Goal: Complete application form

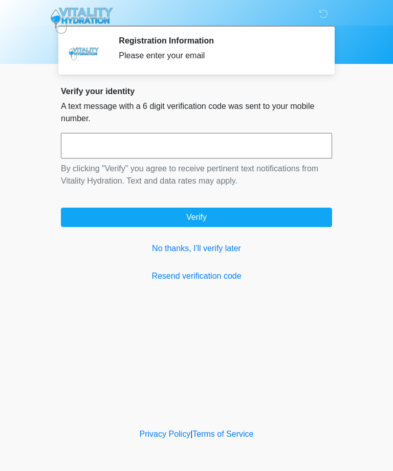
click at [223, 245] on link "No thanks, I'll verify later" at bounding box center [196, 249] width 271 height 12
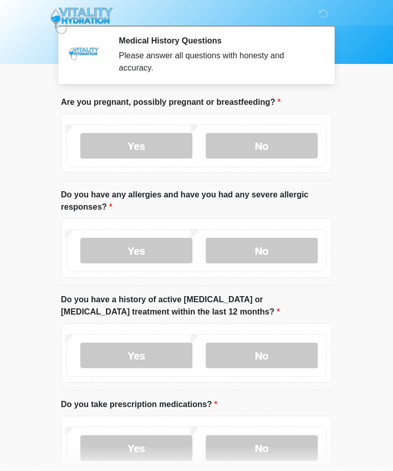
click at [281, 152] on label "No" at bounding box center [262, 146] width 112 height 26
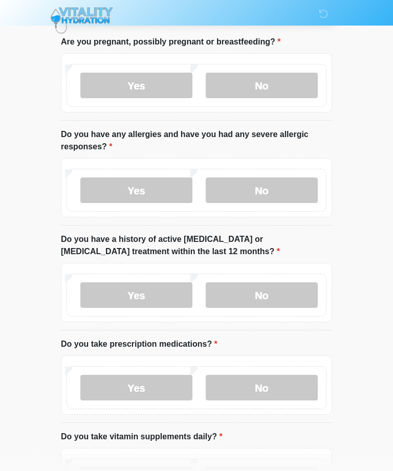
scroll to position [60, 0]
click at [150, 183] on label "Yes" at bounding box center [136, 191] width 112 height 26
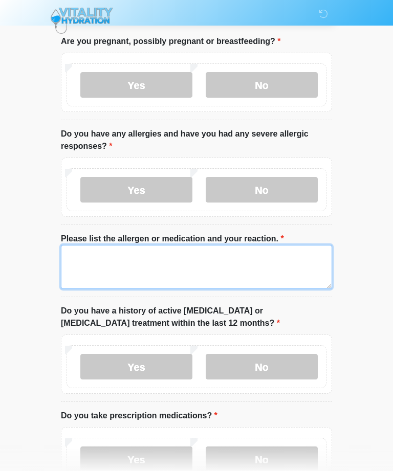
click at [269, 258] on textarea "Please list the allergen or medication and your reaction." at bounding box center [196, 267] width 271 height 44
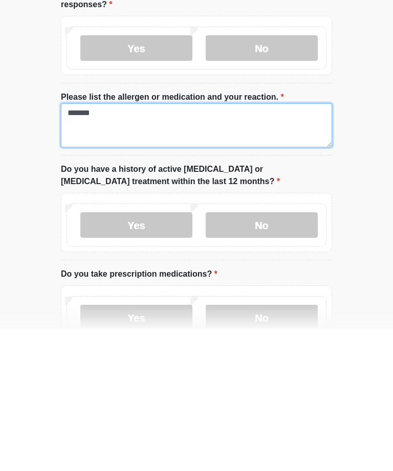
type textarea "******"
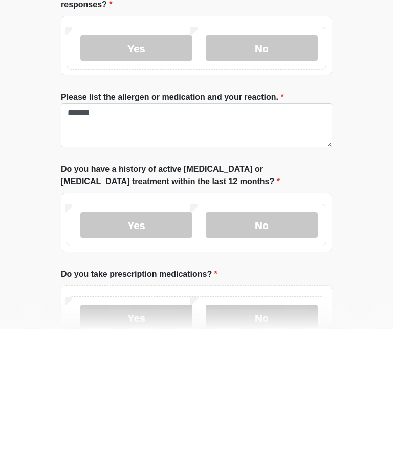
click at [274, 355] on label "No" at bounding box center [262, 368] width 112 height 26
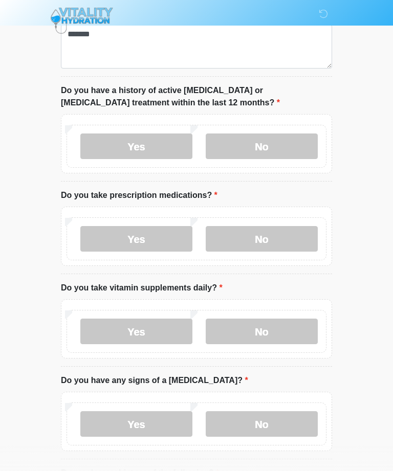
scroll to position [289, 0]
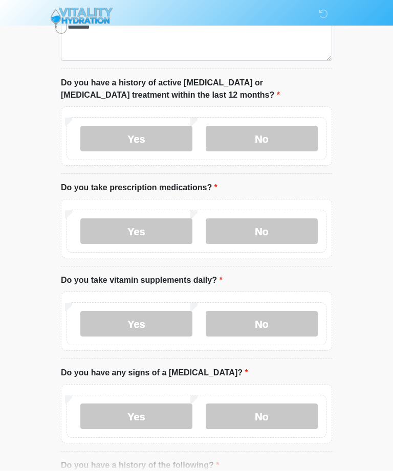
click at [285, 221] on label "No" at bounding box center [262, 232] width 112 height 26
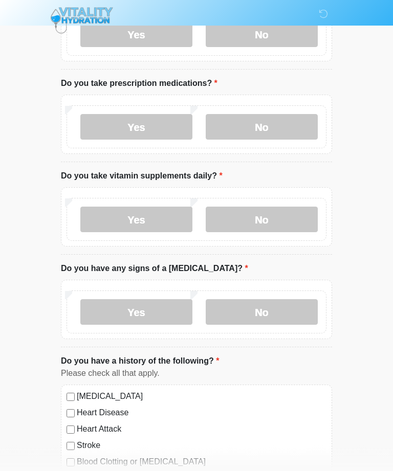
scroll to position [394, 0]
click at [146, 215] on label "Yes" at bounding box center [136, 220] width 112 height 26
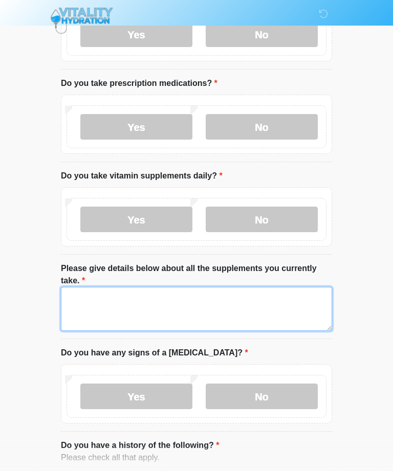
click at [206, 302] on textarea "Please give details below about all the supplements you currently take." at bounding box center [196, 309] width 271 height 44
type textarea "*"
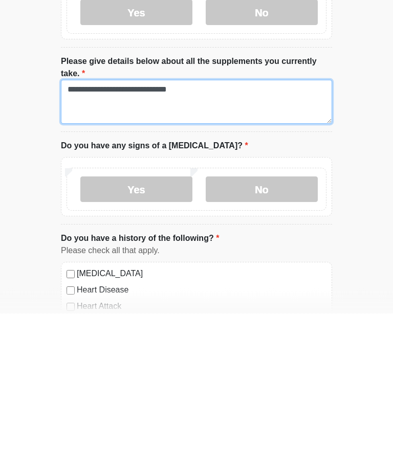
scroll to position [453, 0]
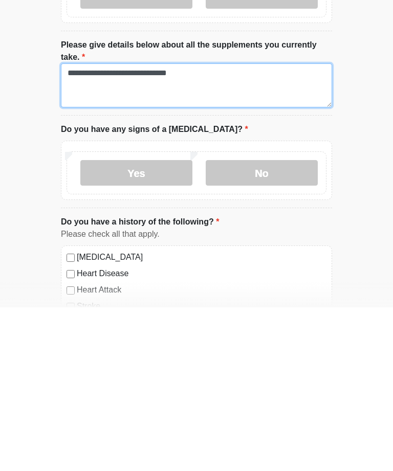
type textarea "**********"
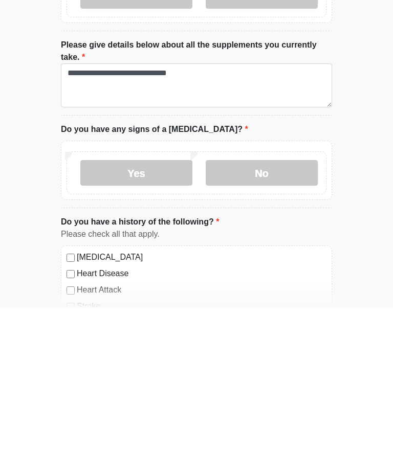
click at [277, 324] on label "No" at bounding box center [262, 337] width 112 height 26
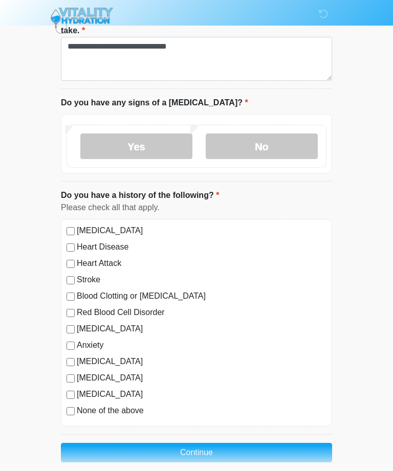
scroll to position [656, 0]
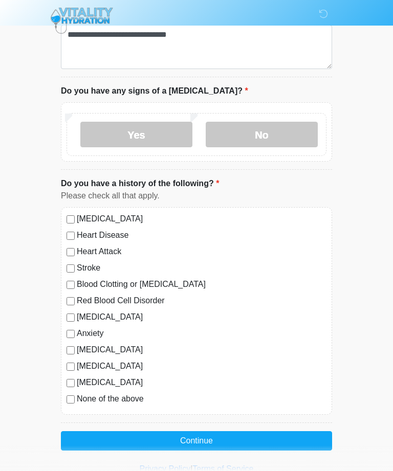
click at [250, 442] on button "Continue" at bounding box center [196, 440] width 271 height 19
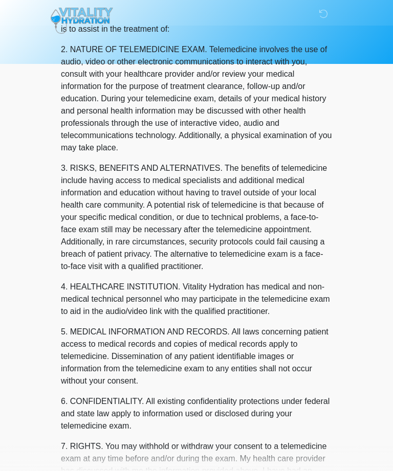
scroll to position [0, 0]
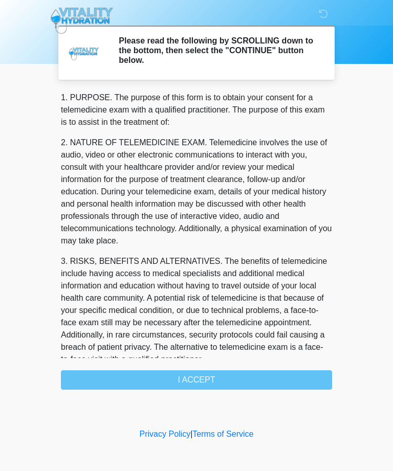
click at [241, 377] on div "1. PURPOSE. The purpose of this form is to obtain your consent for a telemedici…" at bounding box center [196, 241] width 271 height 298
click at [204, 381] on div "1. PURPOSE. The purpose of this form is to obtain your consent for a telemedici…" at bounding box center [196, 241] width 271 height 298
click at [211, 383] on div "1. PURPOSE. The purpose of this form is to obtain your consent for a telemedici…" at bounding box center [196, 241] width 271 height 298
click at [204, 383] on div "1. PURPOSE. The purpose of this form is to obtain your consent for a telemedici…" at bounding box center [196, 241] width 271 height 298
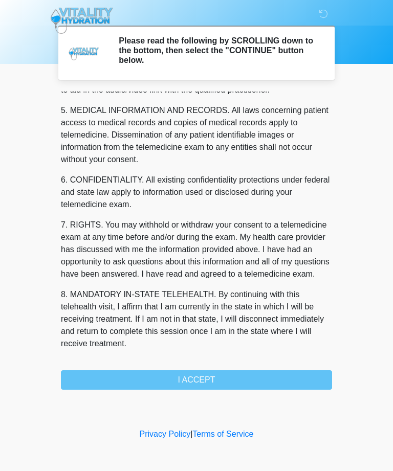
scroll to position [327, 0]
click at [201, 388] on button "I ACCEPT" at bounding box center [196, 380] width 271 height 19
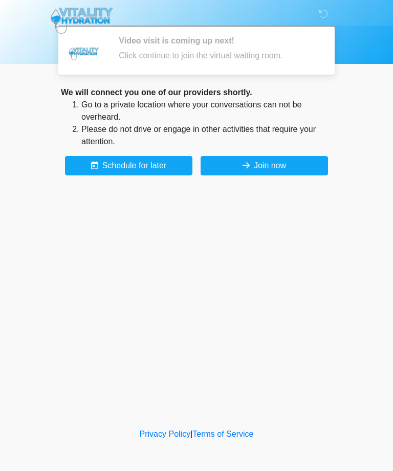
scroll to position [0, 0]
click at [274, 159] on button "Join now" at bounding box center [264, 165] width 127 height 19
